Goal: Information Seeking & Learning: Learn about a topic

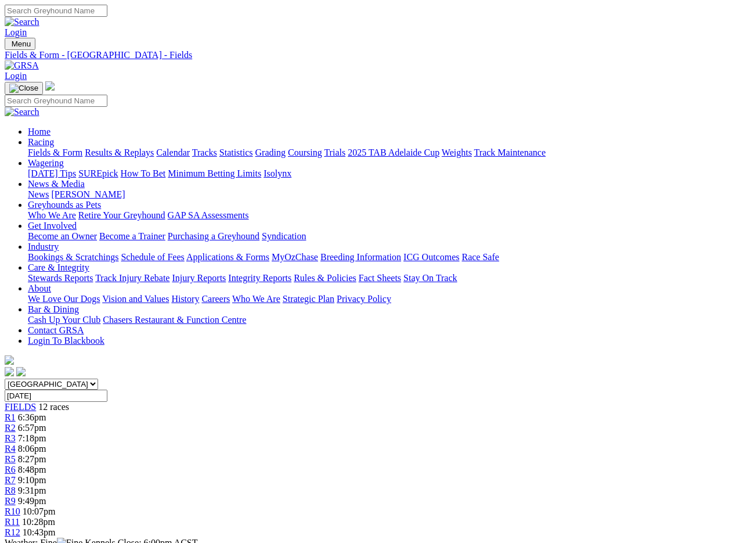
scroll to position [1347, 0]
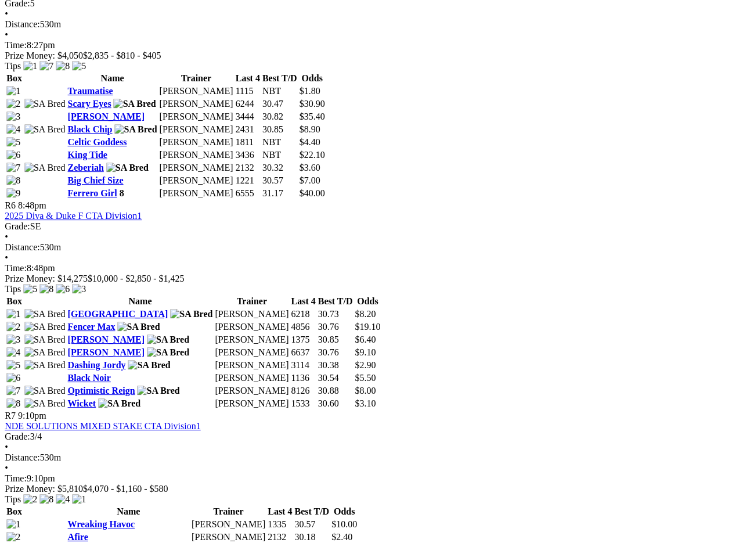
scroll to position [1411, 1]
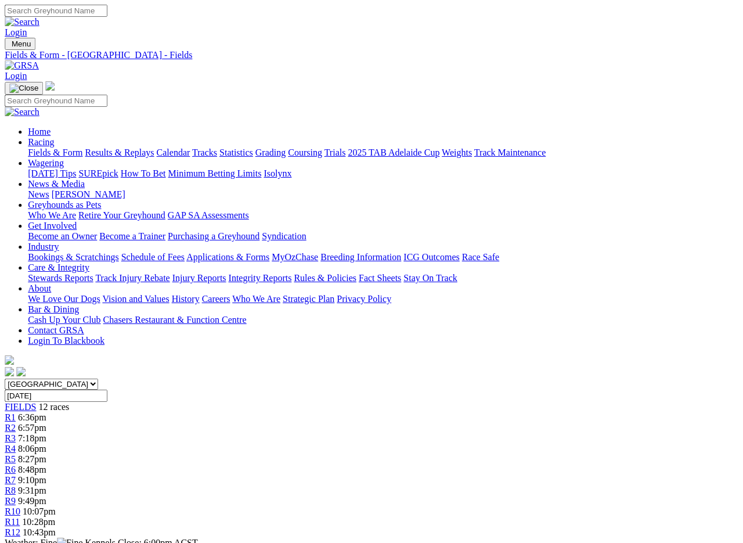
scroll to position [0, 1]
click at [140, 148] on link "Results & Replays" at bounding box center [119, 153] width 69 height 10
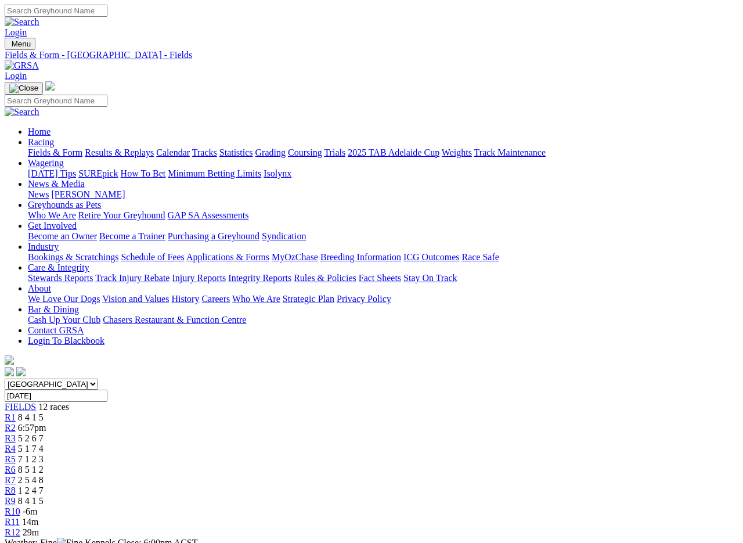
scroll to position [2, 0]
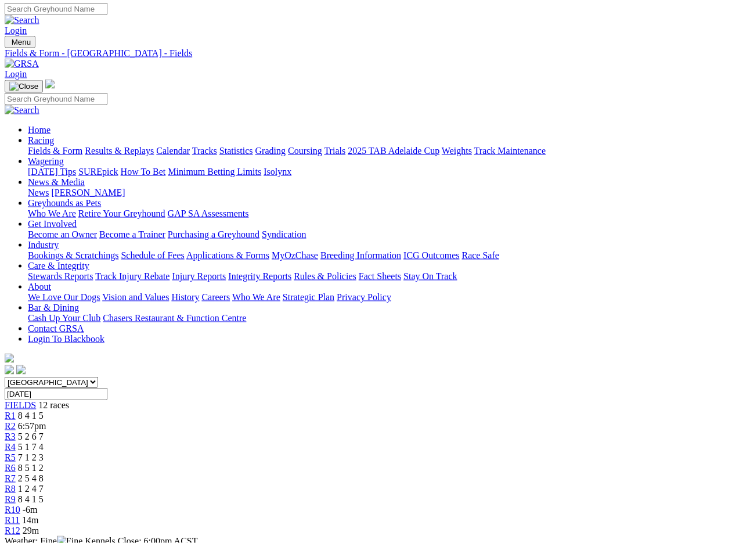
click at [16, 463] on link "R6" at bounding box center [10, 468] width 11 height 10
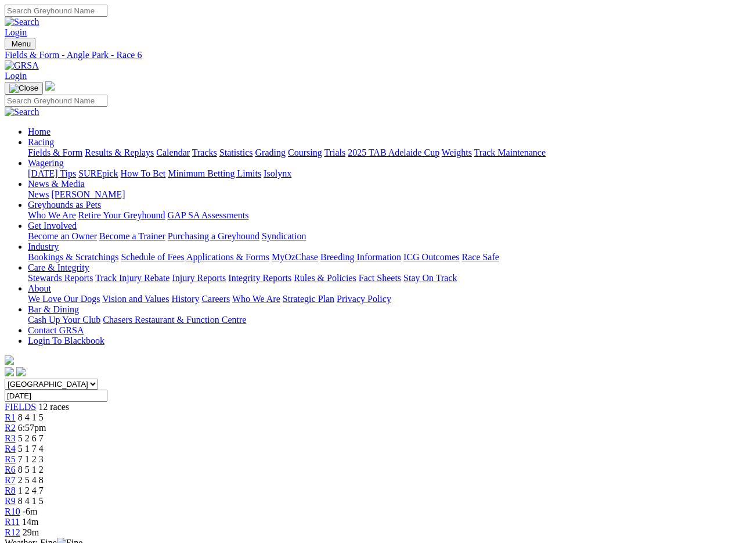
click at [16, 475] on link "R7" at bounding box center [10, 480] width 11 height 10
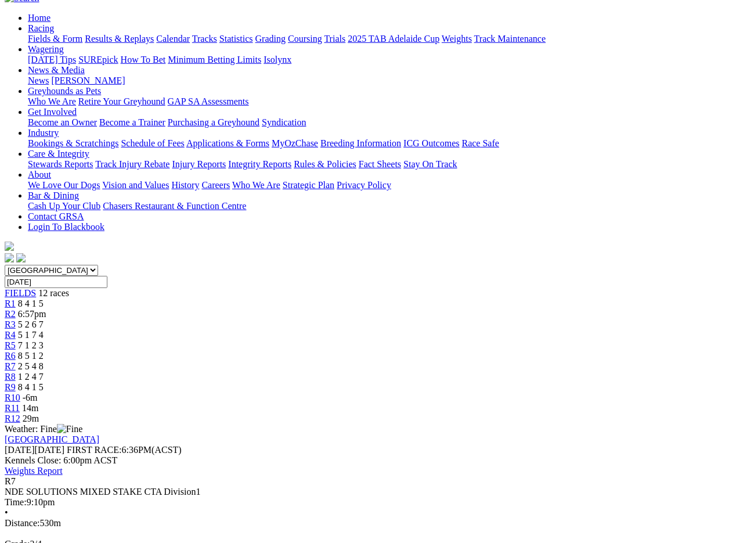
scroll to position [114, 0]
click at [16, 371] on span "R8" at bounding box center [10, 376] width 11 height 10
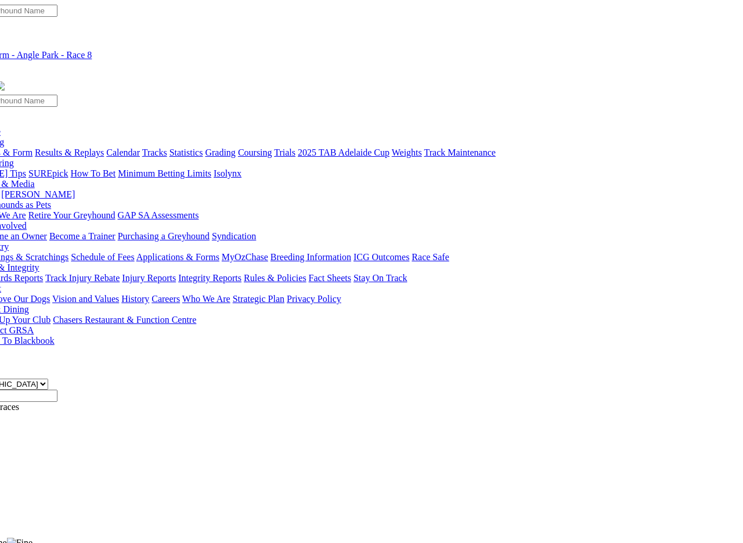
scroll to position [0, 51]
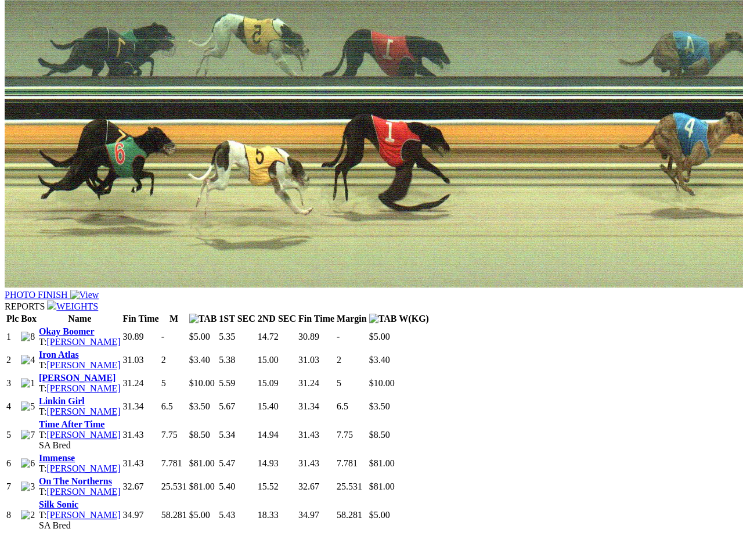
scroll to position [831, 0]
